Goal: Information Seeking & Learning: Learn about a topic

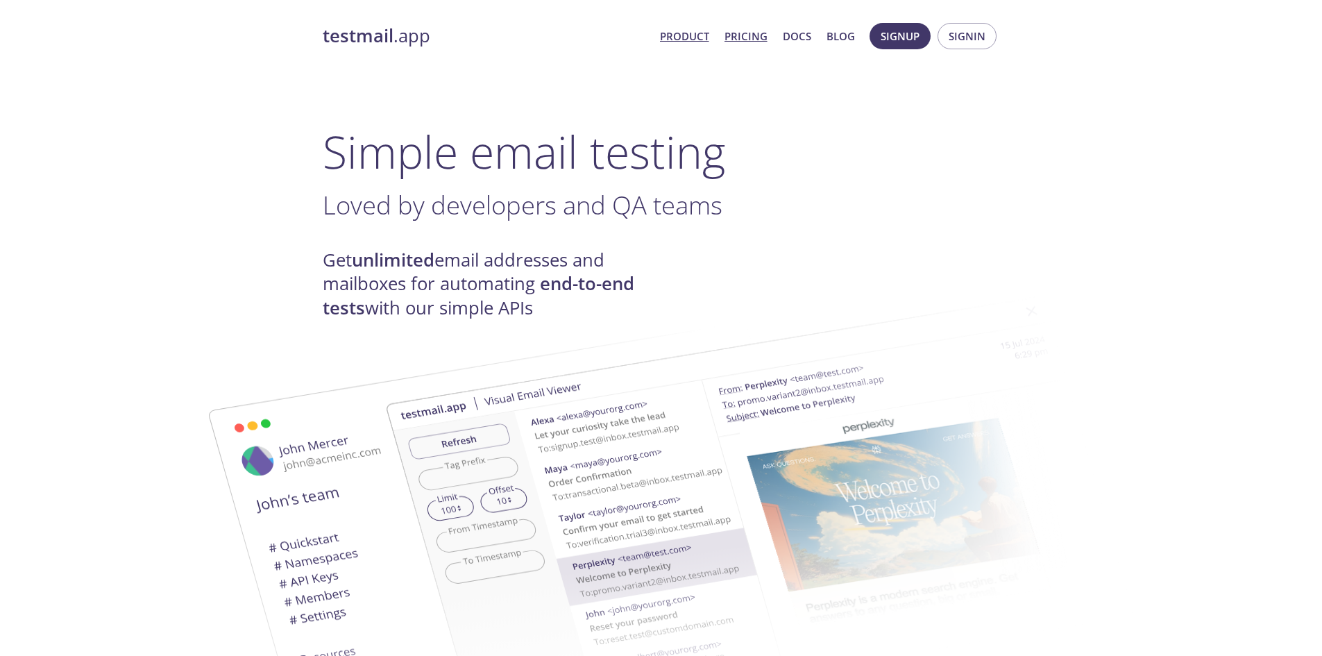
click at [739, 37] on link "Pricing" at bounding box center [745, 36] width 43 height 18
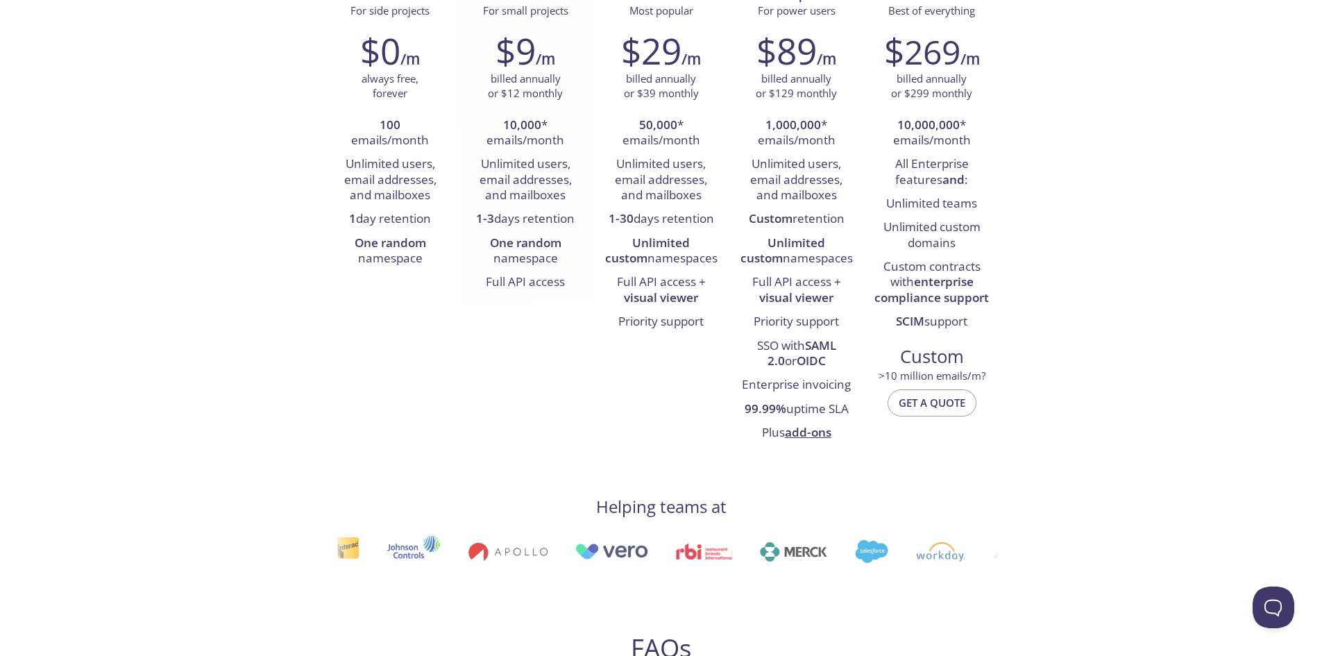
scroll to position [208, 0]
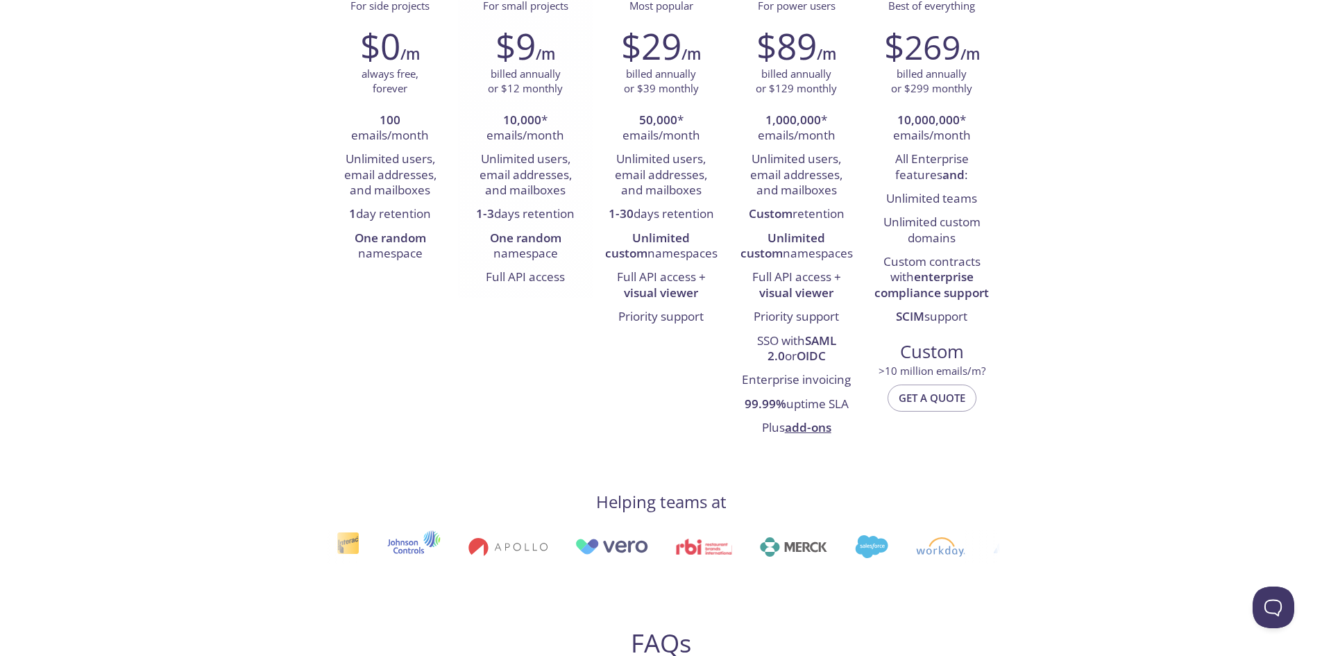
click at [524, 213] on li "1-3 days retention" at bounding box center [525, 215] width 114 height 24
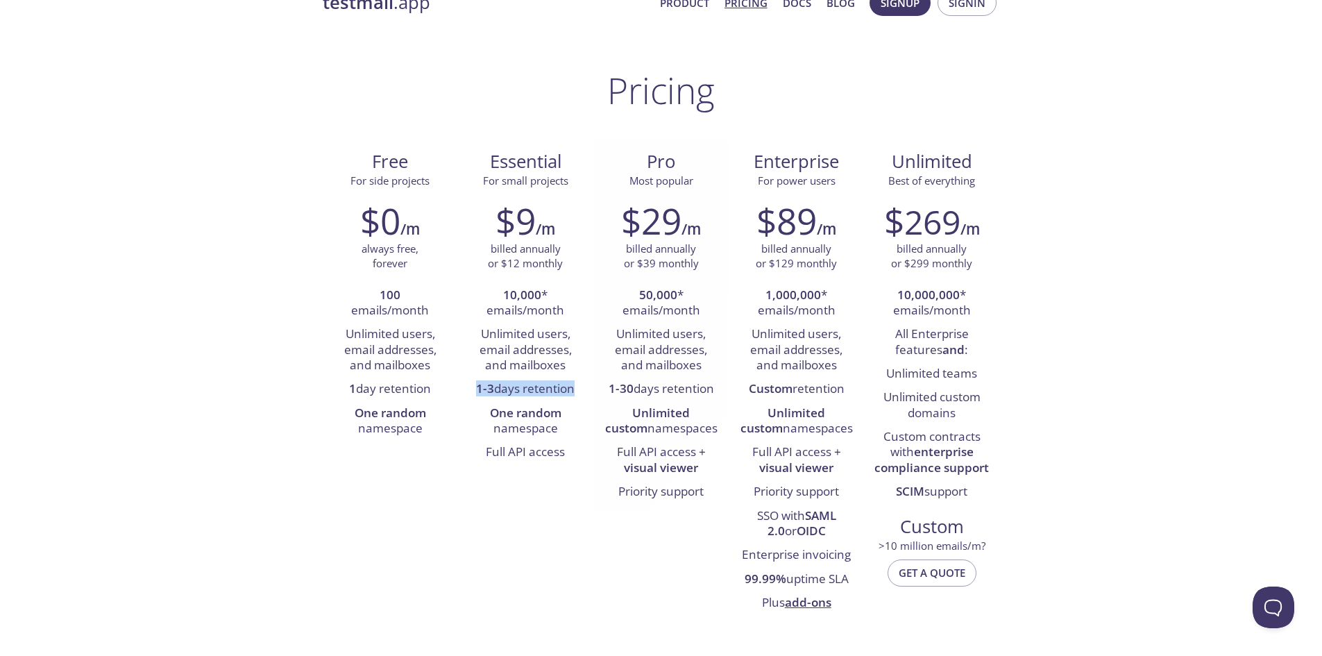
scroll to position [0, 0]
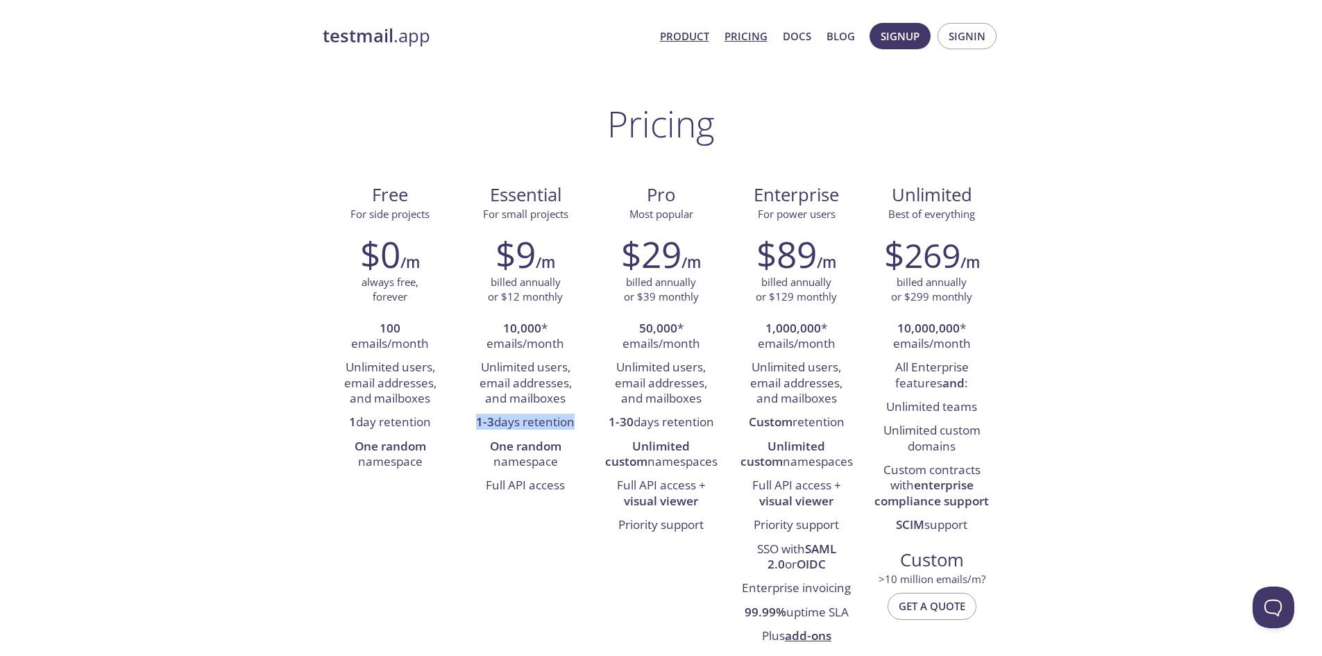
click at [676, 31] on link "Product" at bounding box center [684, 36] width 49 height 18
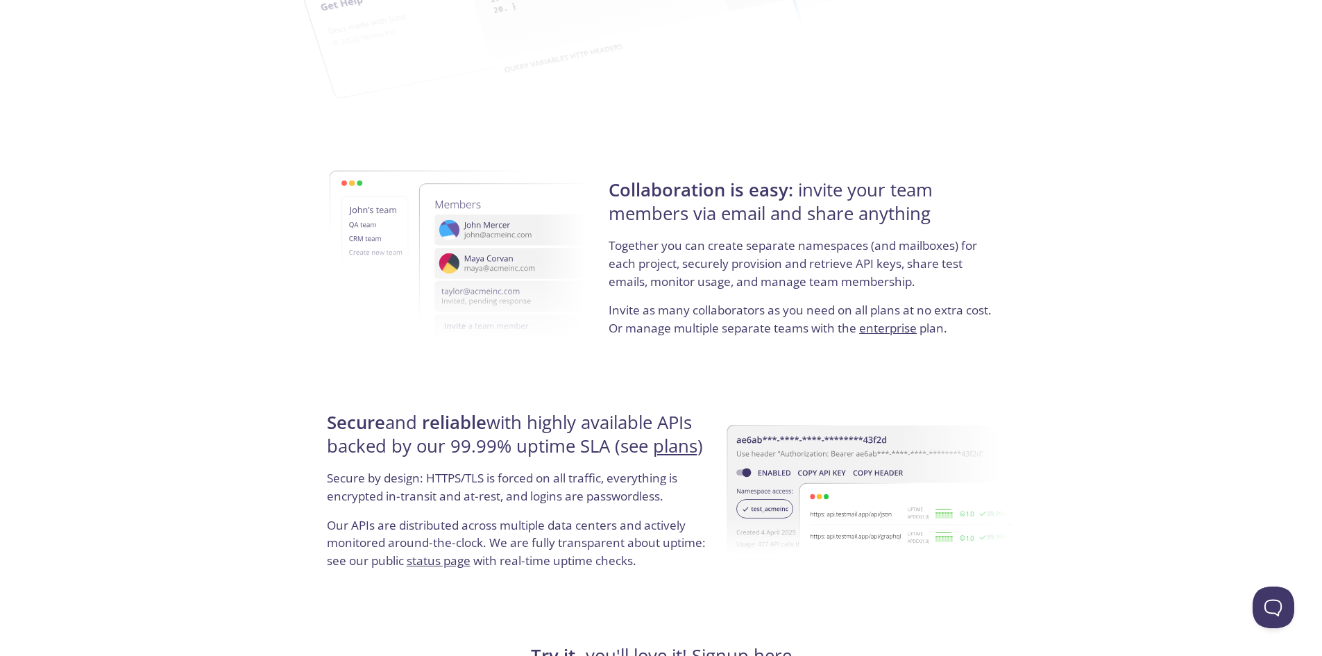
scroll to position [2517, 0]
